Goal: Information Seeking & Learning: Learn about a topic

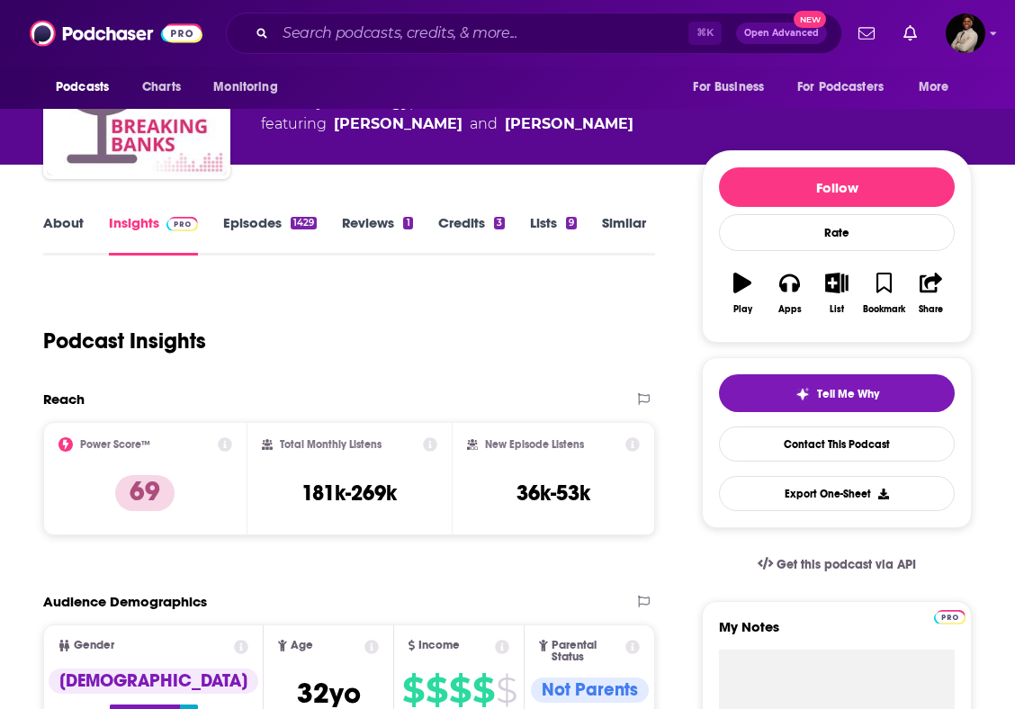
scroll to position [84, 0]
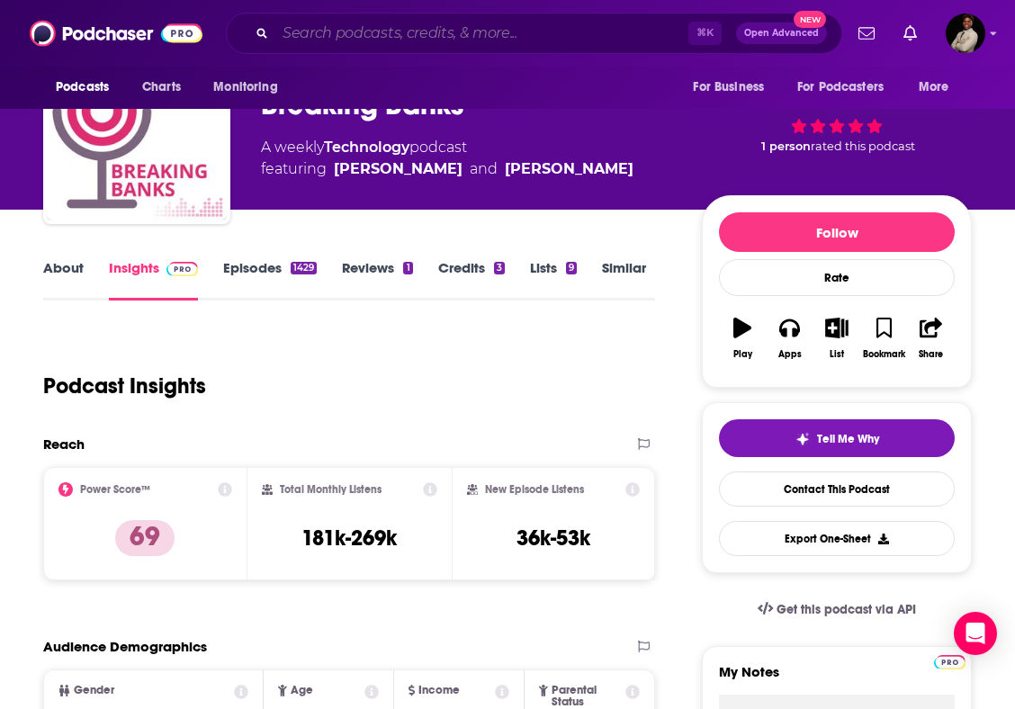
click at [356, 24] on input "Search podcasts, credits, & more..." at bounding box center [481, 33] width 413 height 29
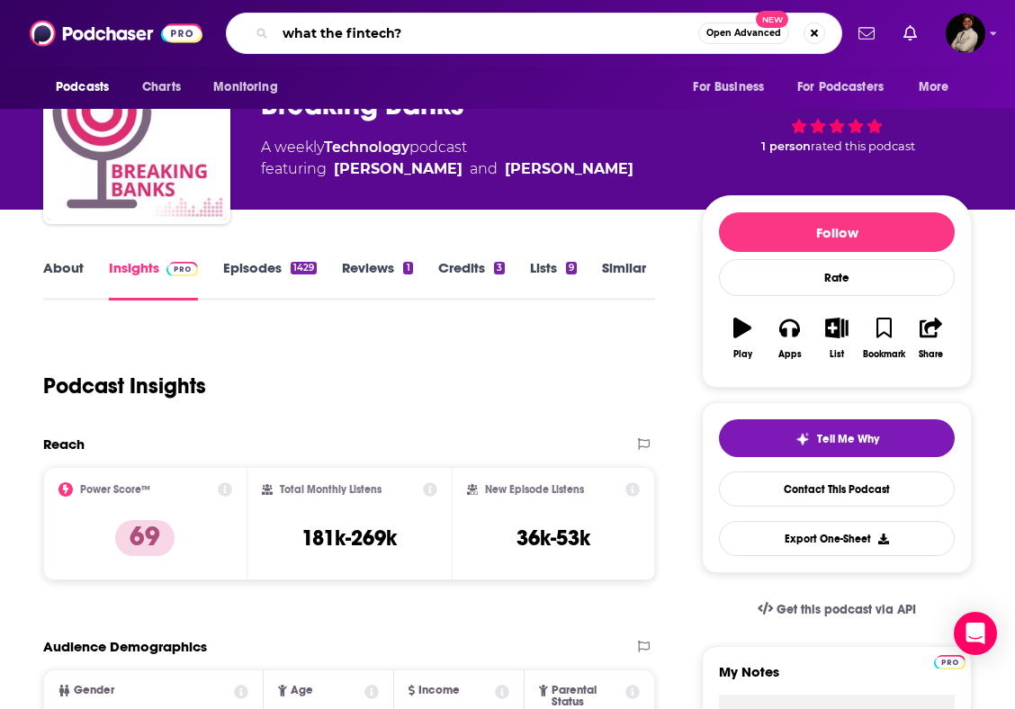
type input "what the fintech?"
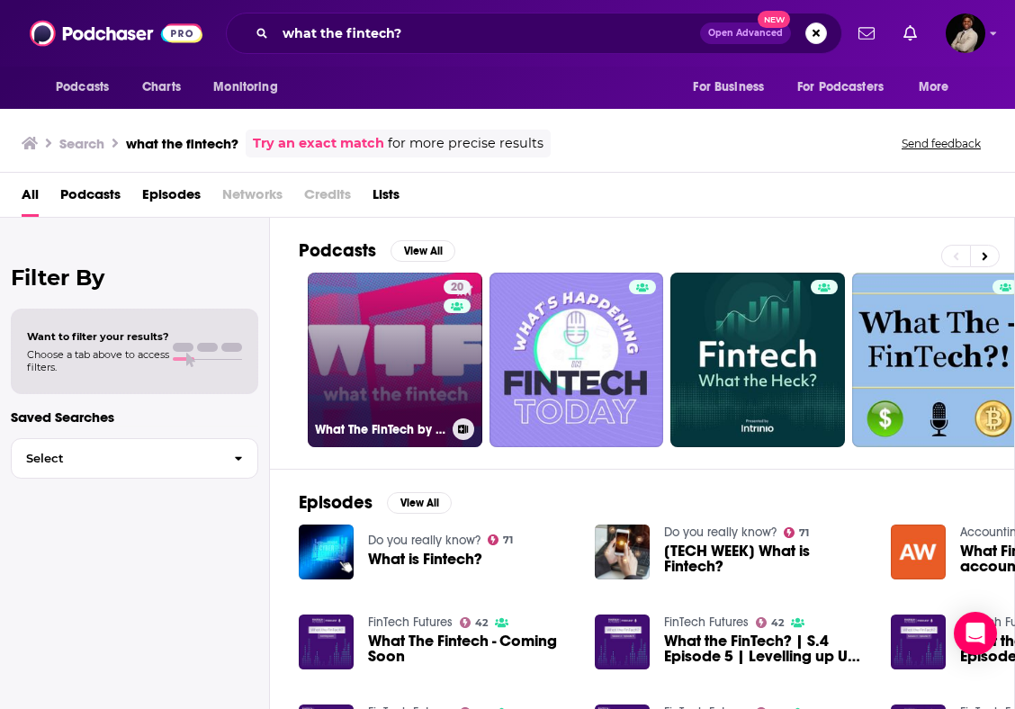
click at [354, 366] on link "20 What The FinTech by Medhy Souidi" at bounding box center [395, 360] width 175 height 175
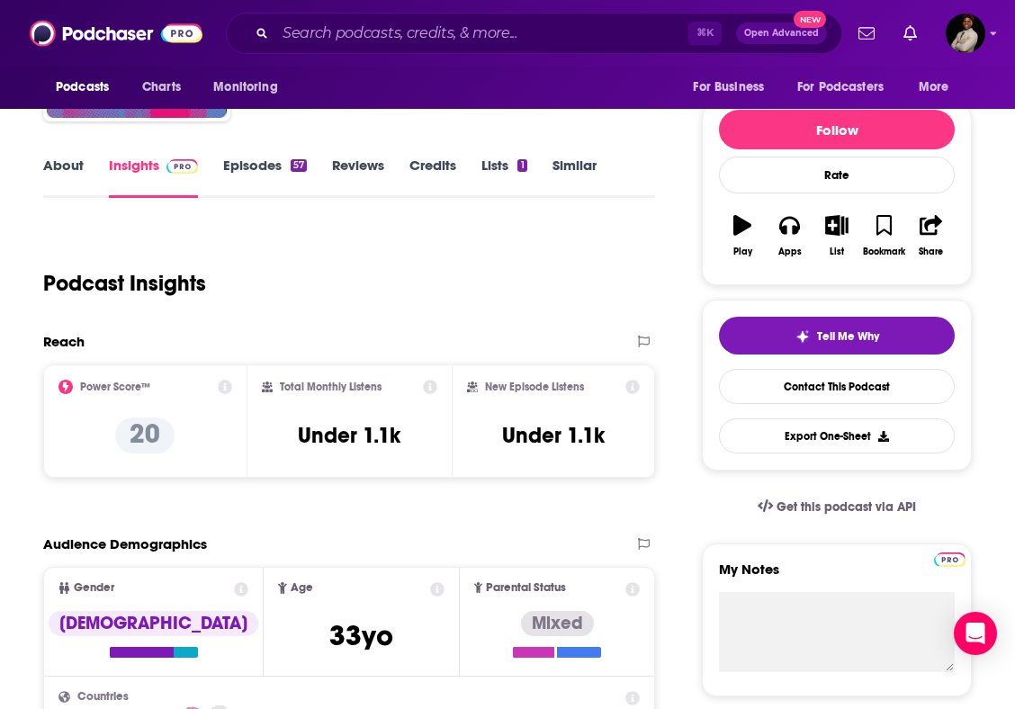
scroll to position [47, 0]
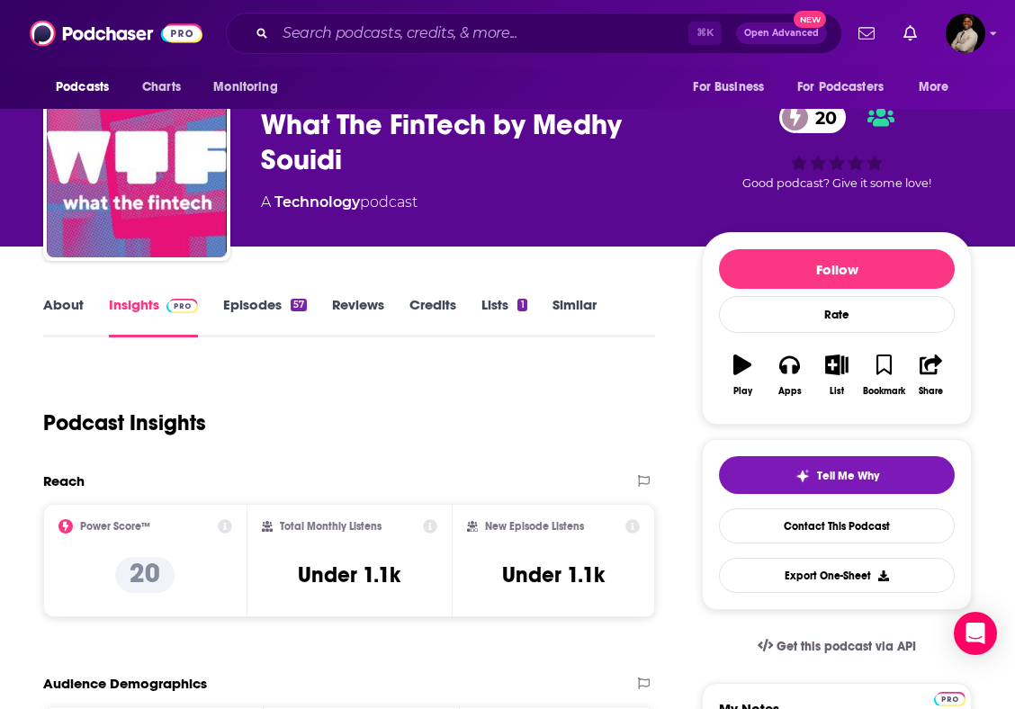
click at [65, 299] on link "About" at bounding box center [63, 316] width 41 height 41
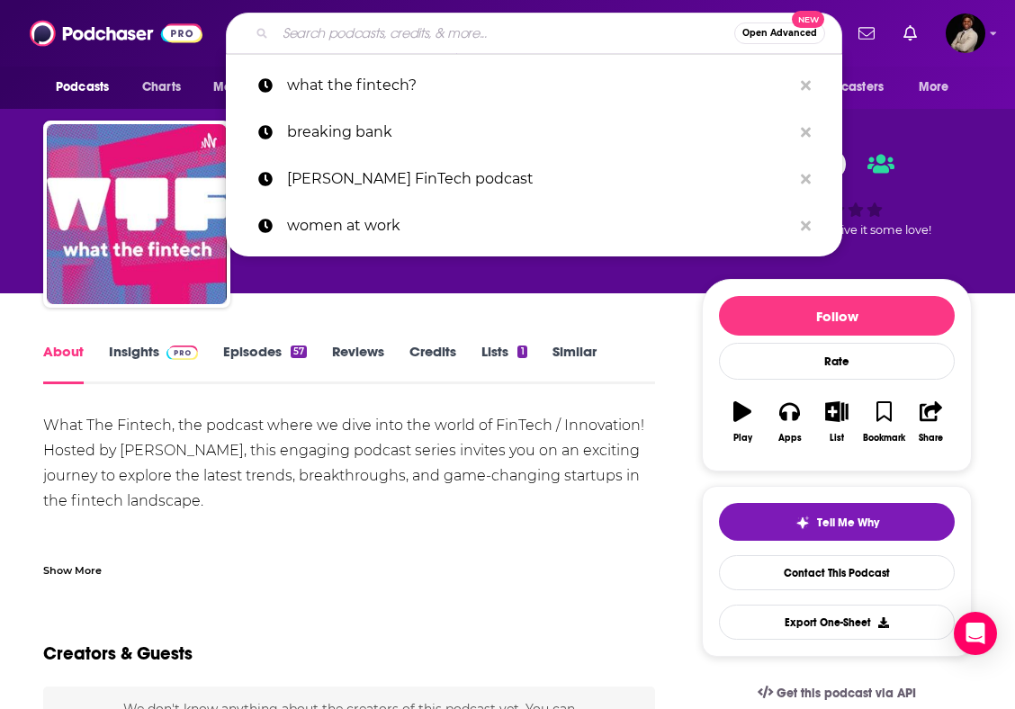
click at [476, 38] on input "Search podcasts, credits, & more..." at bounding box center [504, 33] width 459 height 29
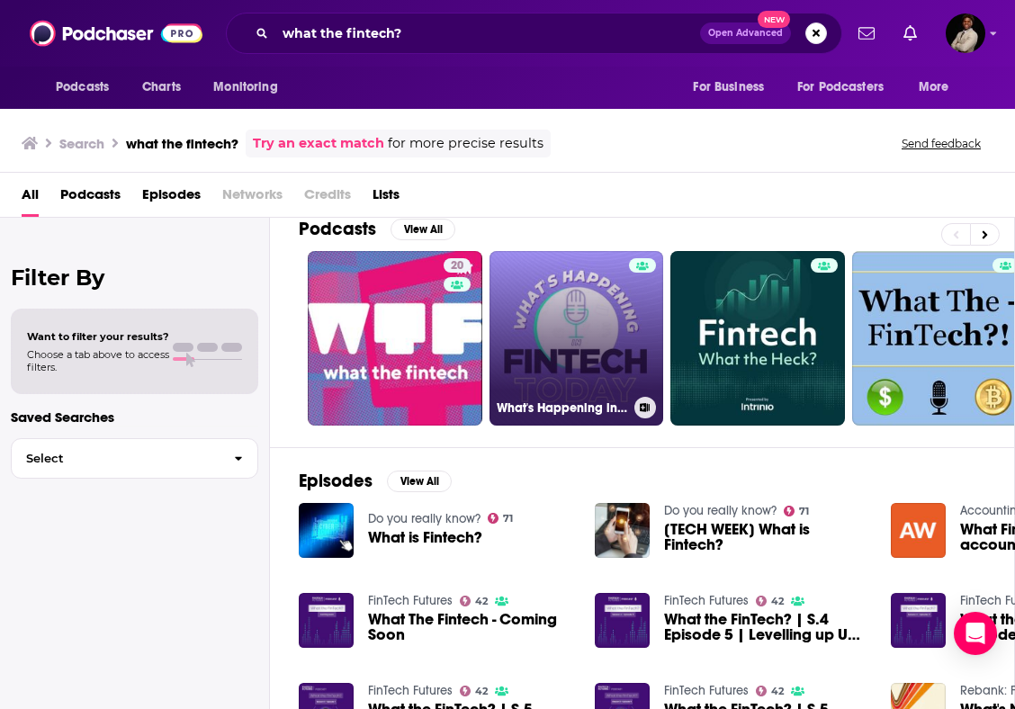
scroll to position [26, 3]
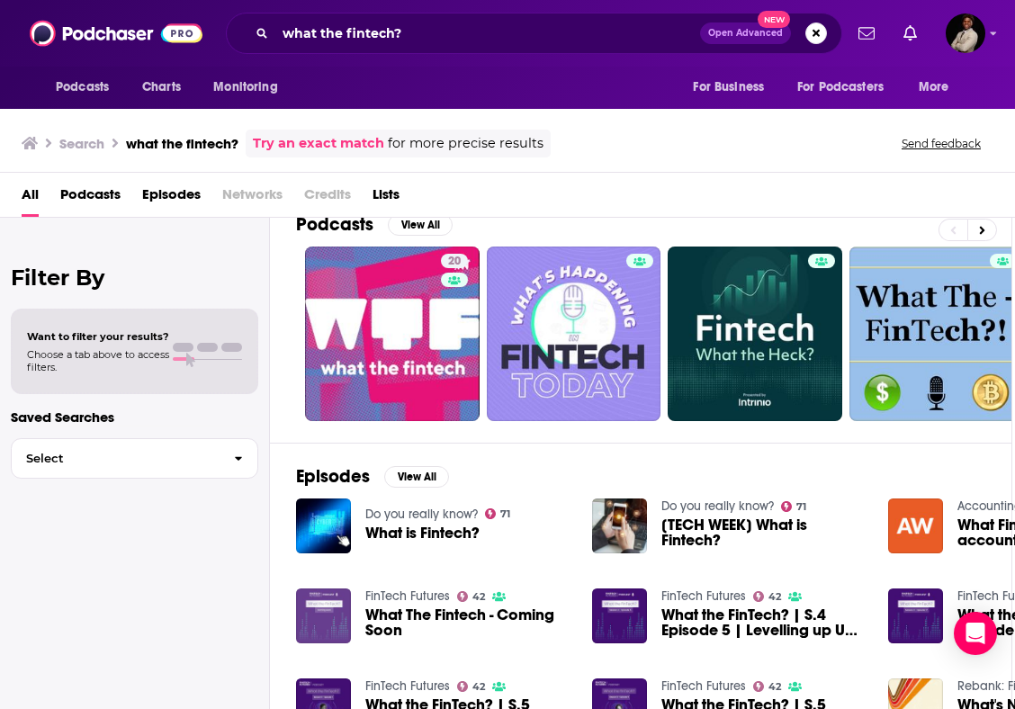
click at [341, 612] on img "What The Fintech - Coming Soon" at bounding box center [323, 616] width 55 height 55
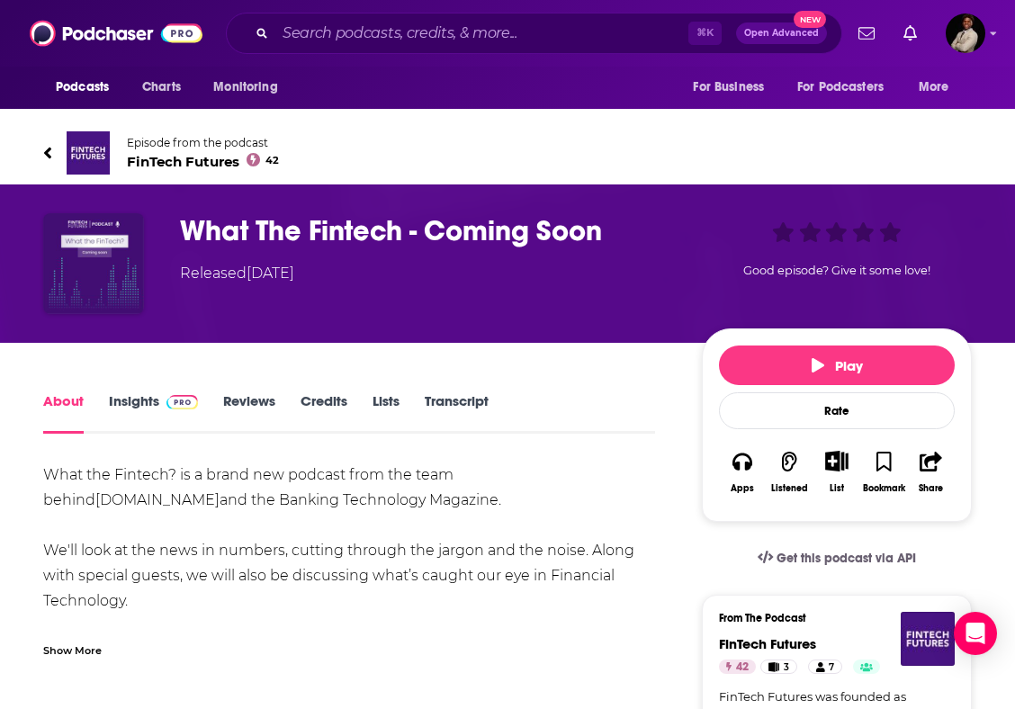
click at [65, 396] on link "About" at bounding box center [63, 412] width 41 height 41
click at [186, 162] on span "FinTech Futures 42" at bounding box center [203, 161] width 152 height 17
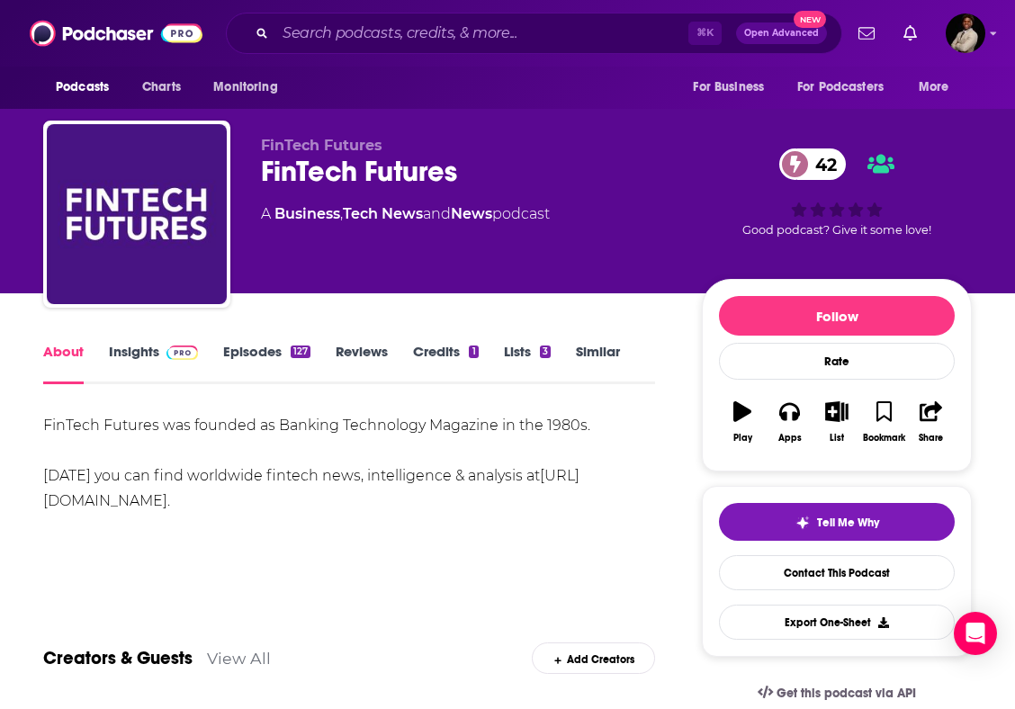
click at [134, 349] on link "Insights" at bounding box center [153, 363] width 89 height 41
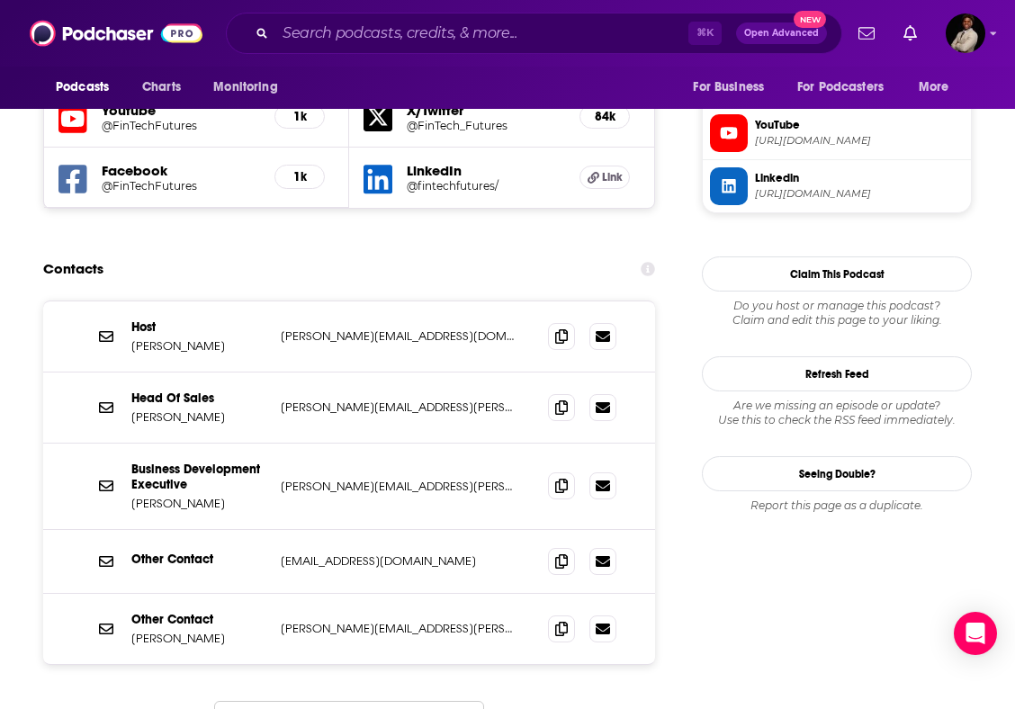
scroll to position [1637, 0]
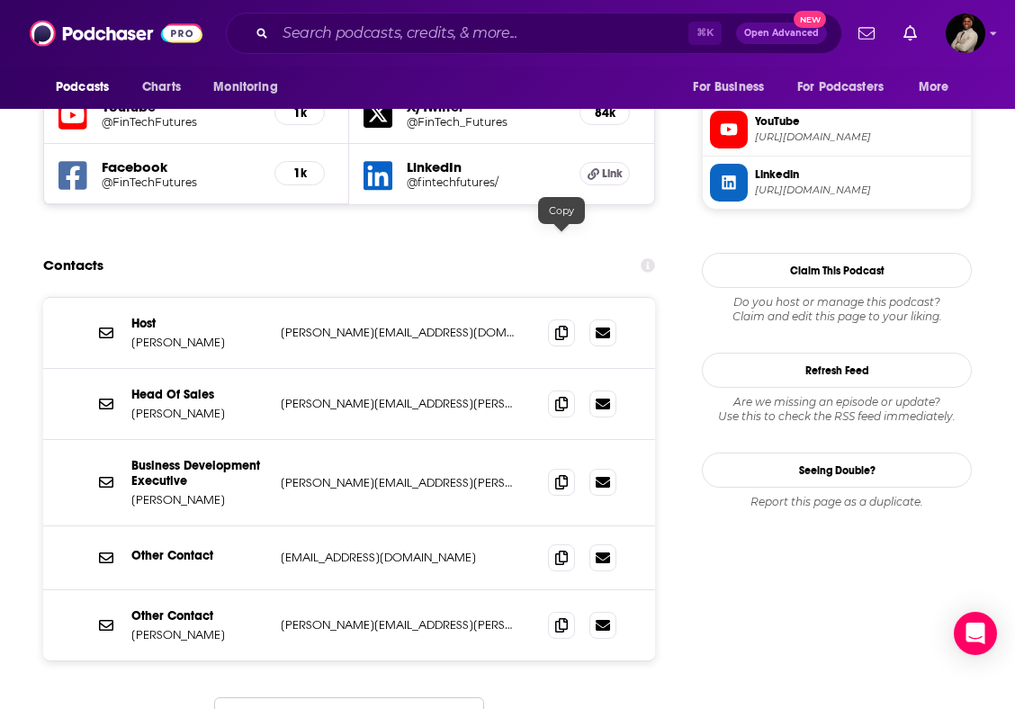
drag, startPoint x: 556, startPoint y: 243, endPoint x: 543, endPoint y: 266, distance: 26.2
click at [556, 326] on icon at bounding box center [561, 333] width 13 height 14
